Goal: Find specific page/section: Find specific page/section

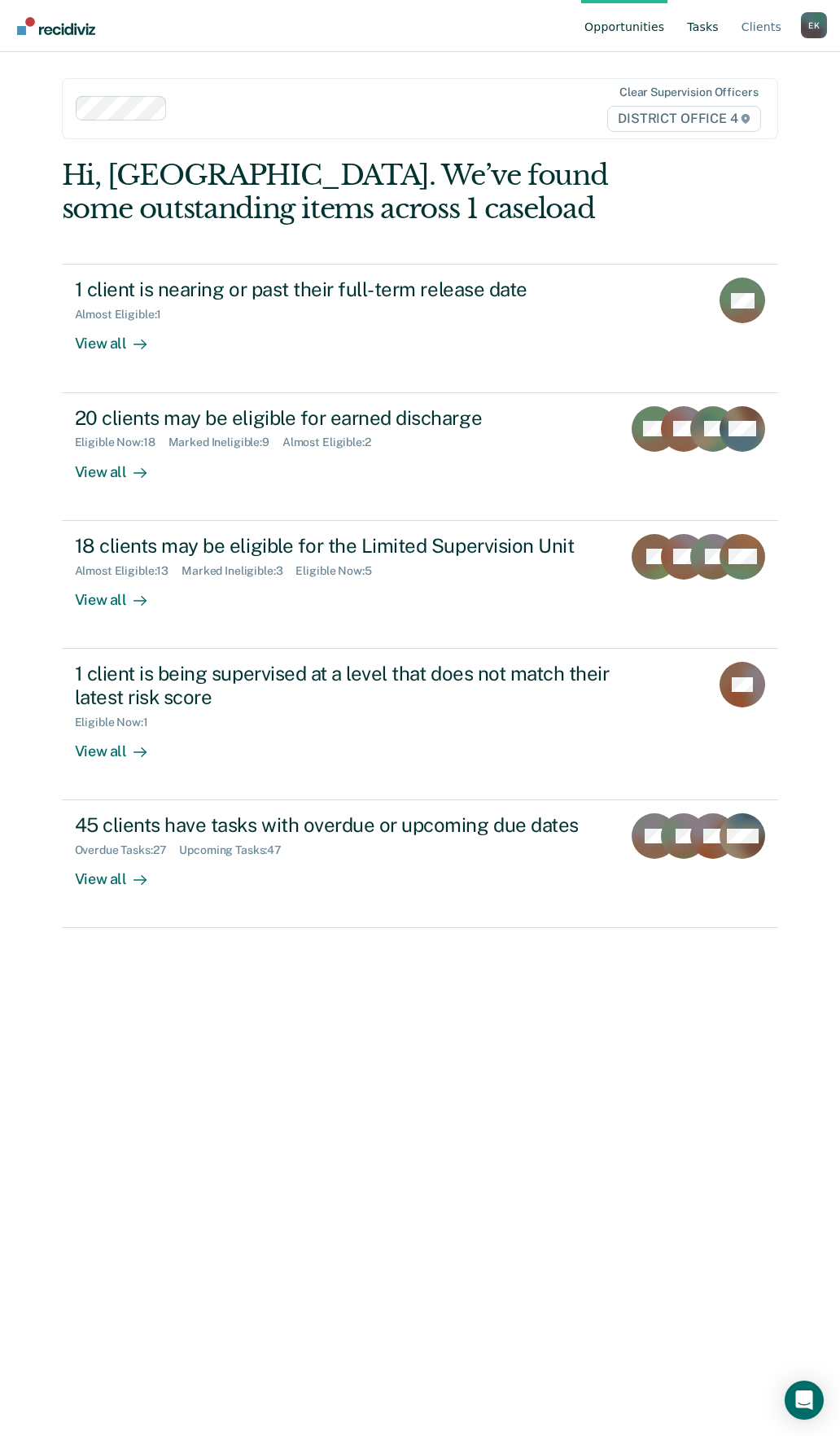
click at [714, 18] on link "Tasks" at bounding box center [703, 26] width 39 height 52
